Goal: Task Accomplishment & Management: Use online tool/utility

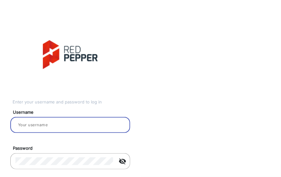
click at [59, 127] on input "email" at bounding box center [70, 125] width 110 height 8
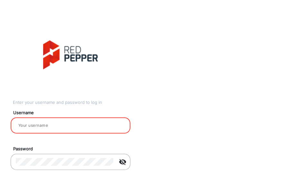
click at [48, 122] on input "email" at bounding box center [71, 125] width 110 height 8
paste input "Victoria B"
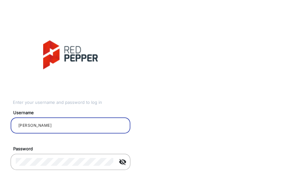
type input "Victoria B"
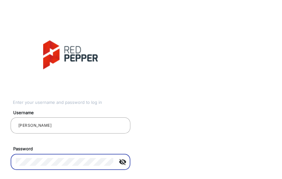
click at [122, 163] on mat-icon "visibility_off" at bounding box center [122, 162] width 15 height 8
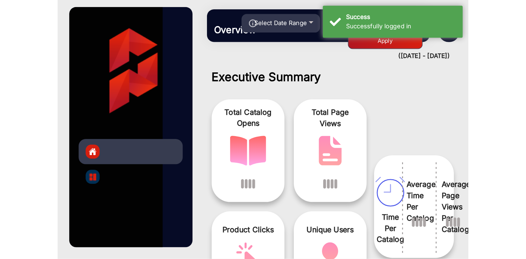
scroll to position [5, 0]
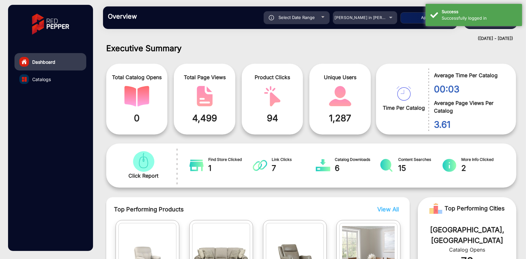
click at [281, 46] on h1 "Executive Summary" at bounding box center [311, 48] width 410 height 10
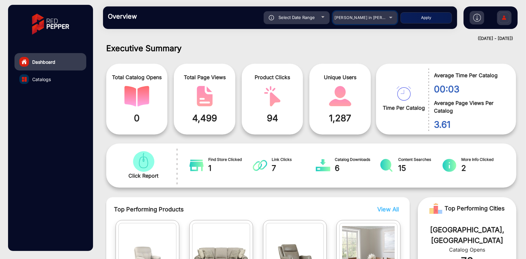
click at [281, 17] on div "[PERSON_NAME] in [PERSON_NAME]" at bounding box center [365, 18] width 64 height 8
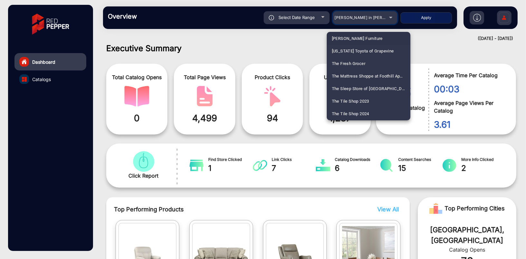
scroll to position [1347, 0]
click at [281, 23] on div at bounding box center [263, 129] width 526 height 259
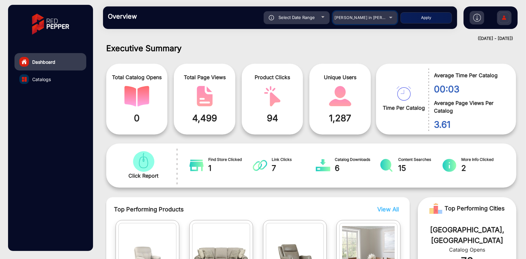
click at [281, 21] on div "[PERSON_NAME] in [PERSON_NAME]" at bounding box center [361, 18] width 52 height 8
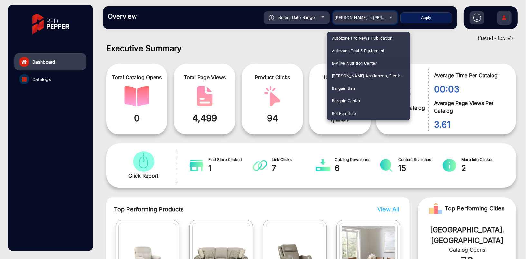
scroll to position [322, 0]
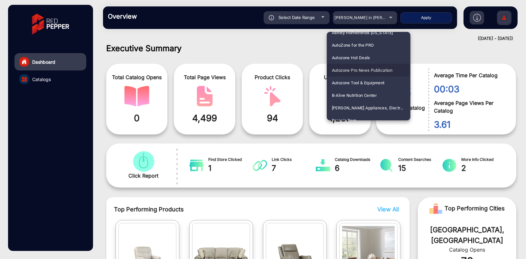
click at [281, 69] on span "Autozone Pro News Publication" at bounding box center [362, 70] width 61 height 13
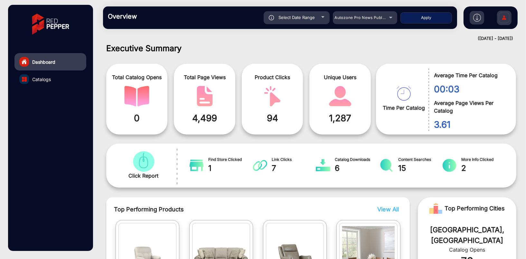
click at [281, 18] on span "Select Date Range" at bounding box center [297, 17] width 36 height 5
type input "[DATE]"
type input "10/6/2025"
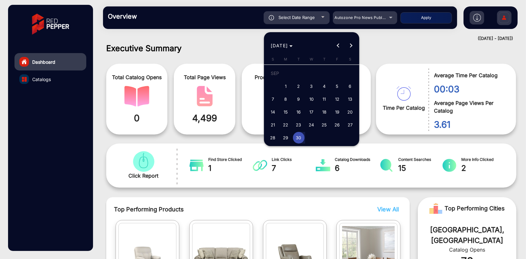
click at [281, 85] on span "1" at bounding box center [286, 87] width 12 height 12
type input "[DATE]"
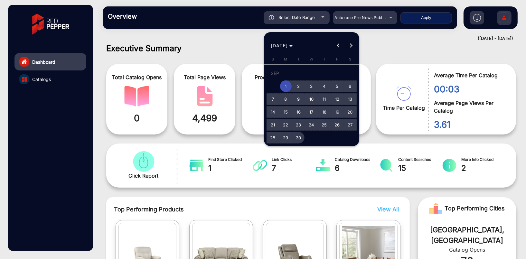
click at [281, 138] on span "30" at bounding box center [299, 138] width 12 height 12
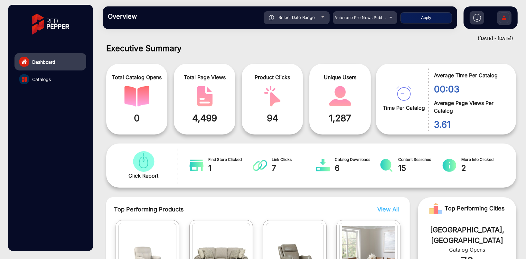
type input "[DATE]"
click at [281, 20] on button "Apply" at bounding box center [427, 17] width 52 height 11
type input "[DATE]"
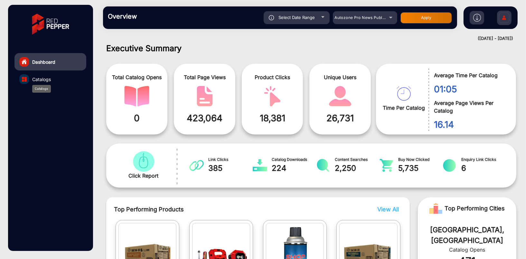
click at [44, 79] on span "Catalogs" at bounding box center [41, 79] width 19 height 7
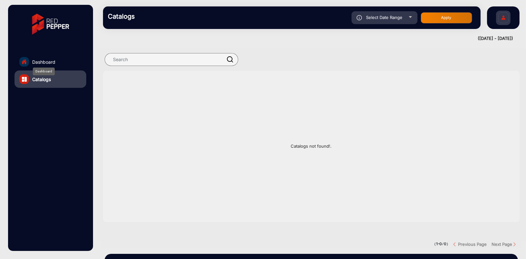
click at [40, 60] on span "Dashboard" at bounding box center [43, 62] width 23 height 7
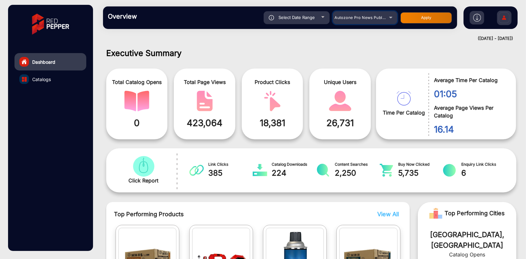
click at [281, 19] on span "Autozone Pro News Publication" at bounding box center [365, 17] width 61 height 5
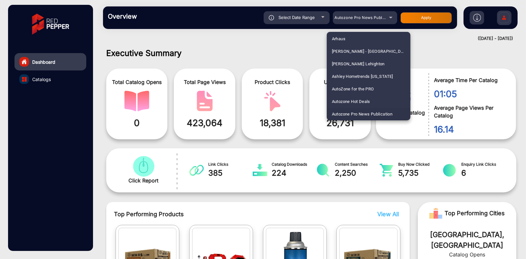
click at [281, 115] on span "Autozone Pro News Publication" at bounding box center [362, 114] width 61 height 13
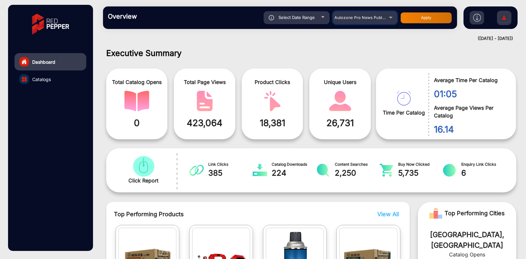
click at [281, 18] on span "Autozone Pro News Publication" at bounding box center [365, 17] width 61 height 5
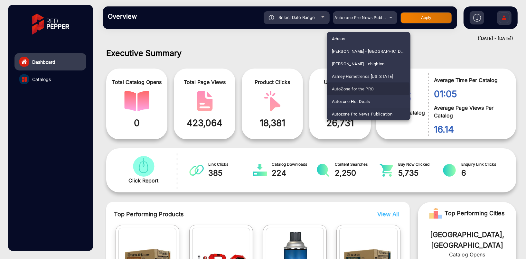
click at [281, 89] on span "AutoZone for the PRO" at bounding box center [353, 89] width 42 height 13
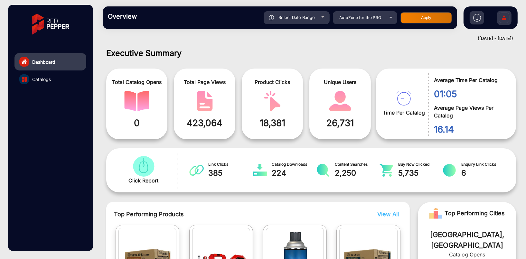
click at [281, 18] on button "Apply" at bounding box center [427, 17] width 52 height 11
type input "[DATE]"
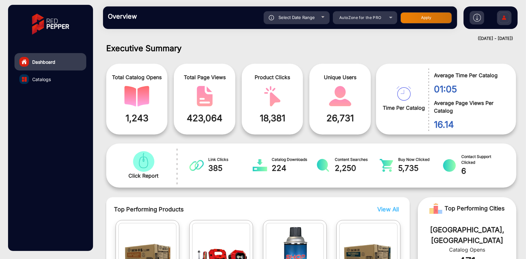
scroll to position [69, 0]
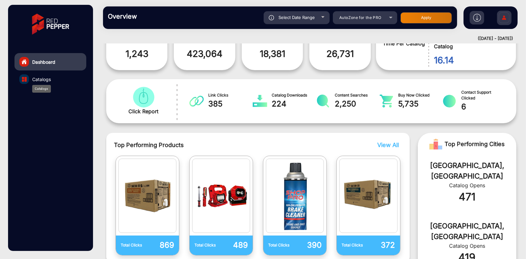
click at [44, 79] on span "Catalogs" at bounding box center [41, 79] width 19 height 7
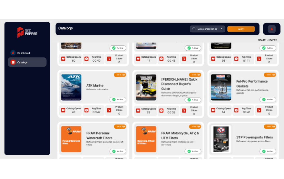
scroll to position [836, 0]
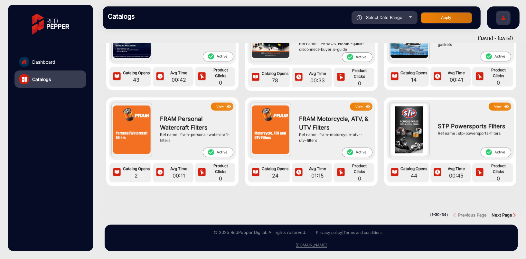
click at [281, 21] on div "Select Date Range" at bounding box center [385, 17] width 66 height 13
type input "[DATE]"
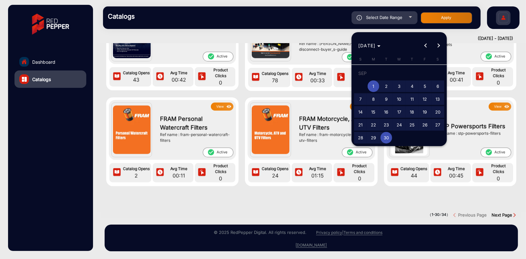
click at [281, 21] on div at bounding box center [263, 129] width 526 height 259
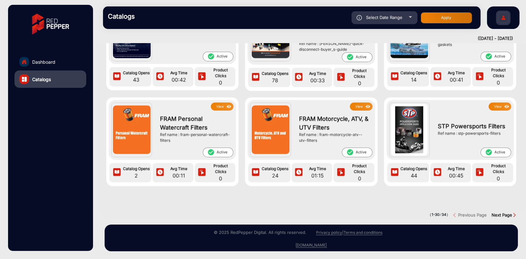
click at [281, 18] on div "Select Date Range" at bounding box center [385, 17] width 66 height 13
type input "[DATE]"
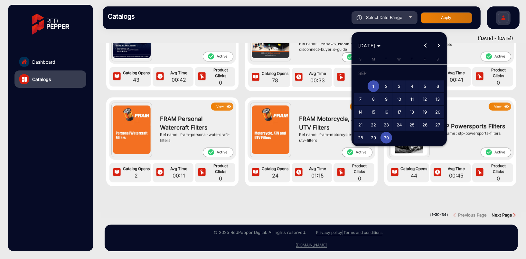
click at [281, 18] on div at bounding box center [263, 129] width 526 height 259
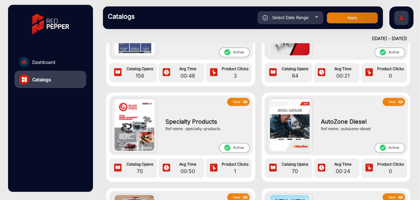
click at [56, 59] on link "Dashboard" at bounding box center [50, 61] width 72 height 17
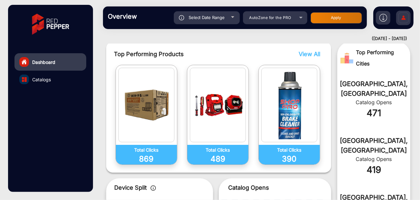
scroll to position [5, 0]
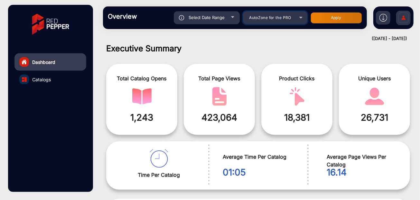
click at [266, 20] on span "AutoZone for the PRO" at bounding box center [270, 17] width 42 height 5
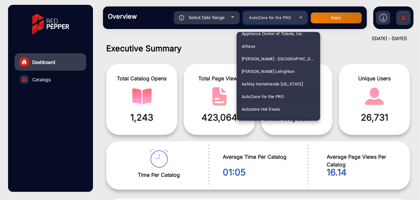
scroll to position [285, 0]
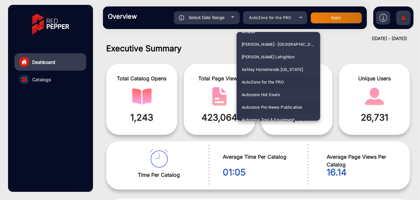
click at [268, 106] on span "Autozone Pro News Publication" at bounding box center [272, 107] width 61 height 13
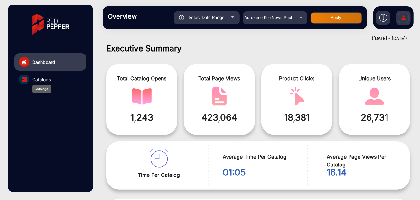
click at [51, 81] on span "Catalogs" at bounding box center [41, 79] width 19 height 7
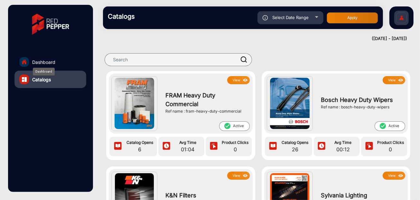
click at [42, 62] on span "Dashboard" at bounding box center [43, 62] width 23 height 7
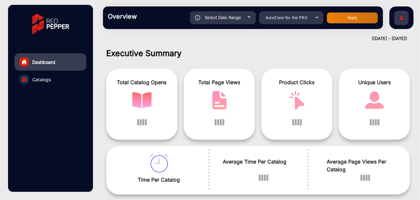
scroll to position [5, 0]
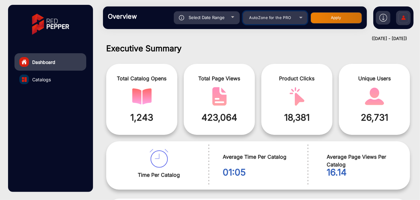
click at [285, 19] on span "AutoZone for the PRO" at bounding box center [270, 17] width 42 height 5
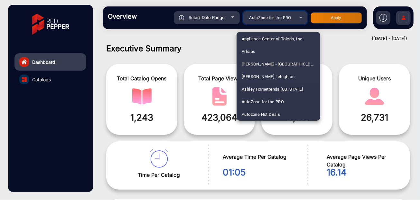
scroll to position [298, 0]
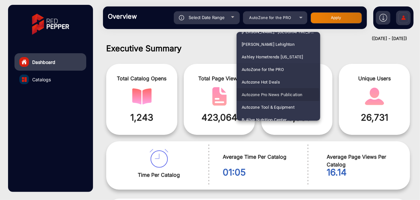
click at [274, 94] on span "Autozone Pro News Publication" at bounding box center [272, 94] width 61 height 13
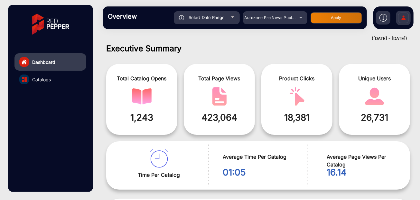
click at [218, 22] on div "Select Date Range" at bounding box center [207, 17] width 66 height 13
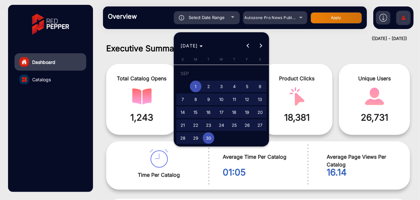
click at [196, 87] on span "1" at bounding box center [196, 87] width 12 height 12
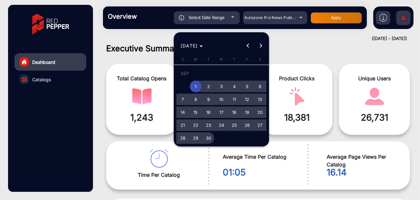
click at [207, 140] on span "30" at bounding box center [209, 138] width 12 height 12
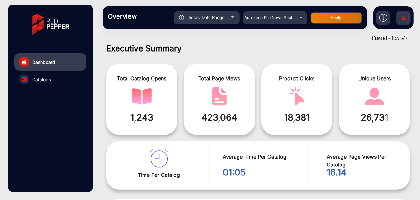
type input "[DATE]"
click at [335, 20] on button "Apply" at bounding box center [337, 17] width 52 height 11
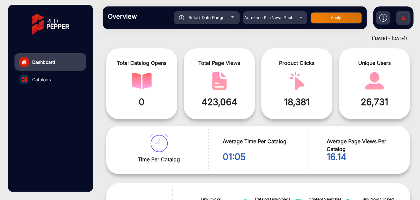
scroll to position [0, 0]
